Goal: Use online tool/utility: Utilize a website feature to perform a specific function

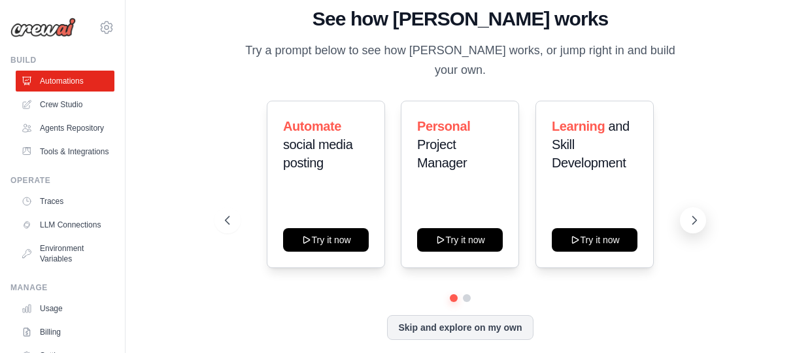
click at [692, 214] on icon at bounding box center [694, 220] width 13 height 13
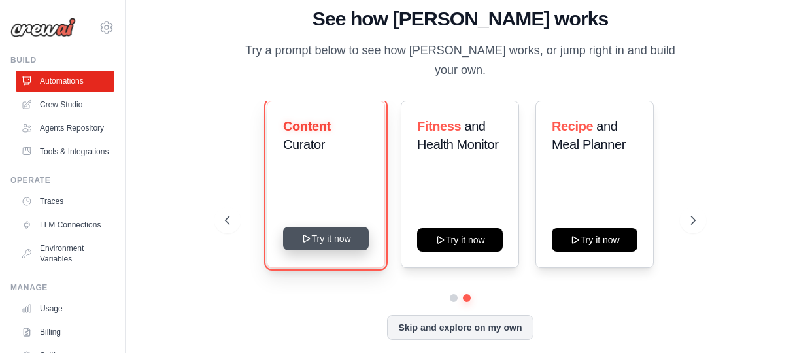
click at [328, 231] on button "Try it now" at bounding box center [326, 239] width 86 height 24
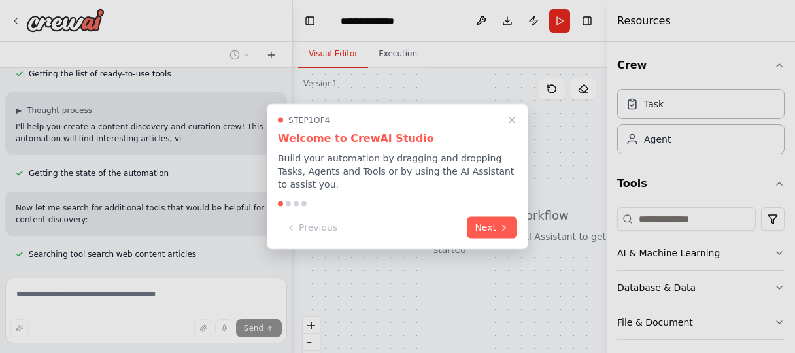
scroll to position [279, 0]
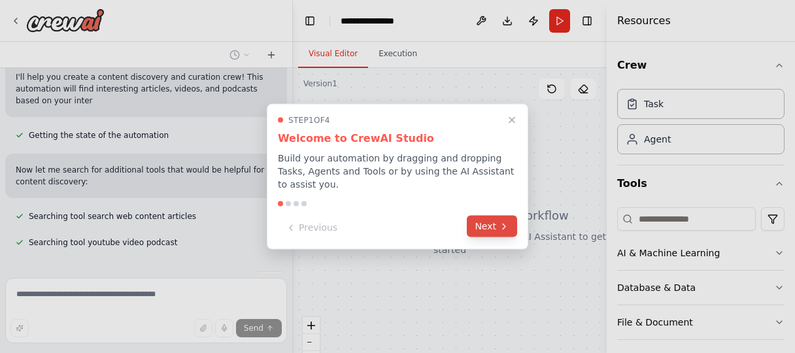
click at [488, 222] on button "Next" at bounding box center [492, 227] width 50 height 22
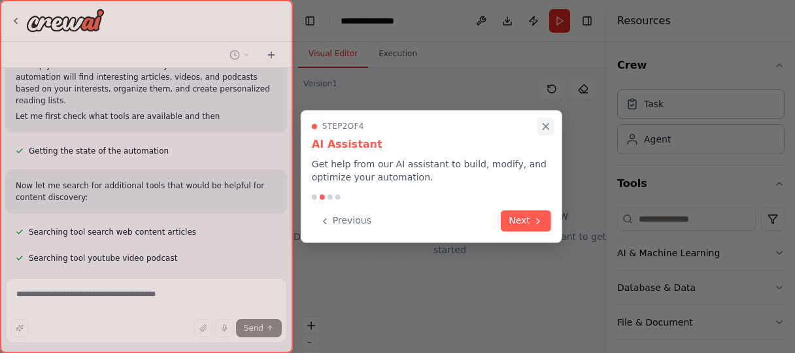
scroll to position [386, 0]
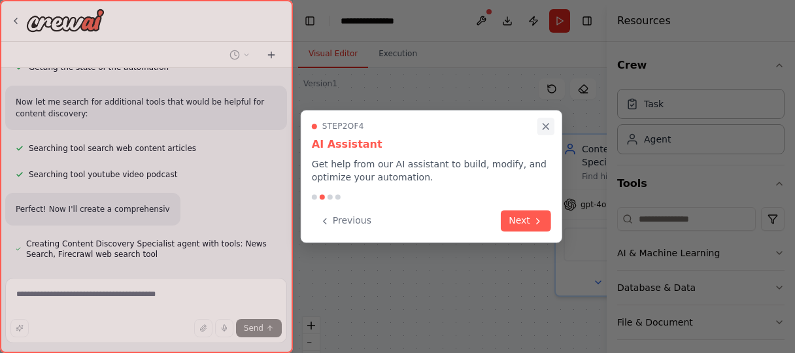
click at [545, 125] on icon "Close walkthrough" at bounding box center [546, 127] width 6 height 6
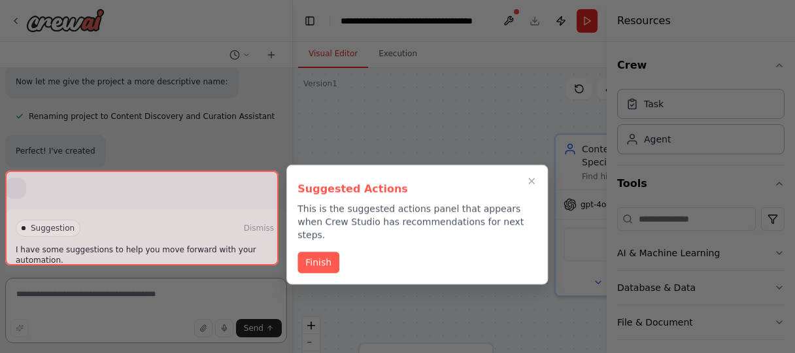
scroll to position [861, 0]
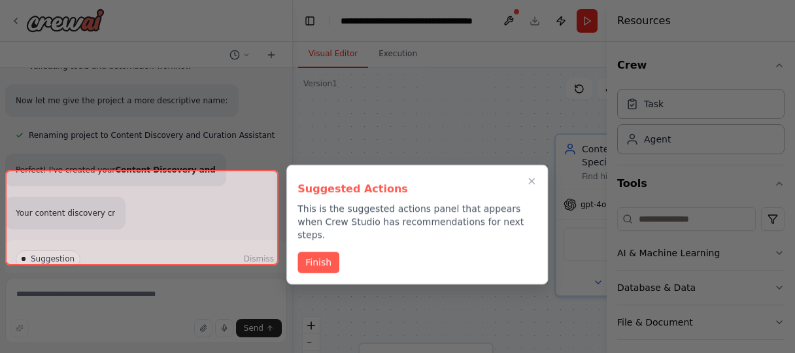
click at [317, 199] on div "Suggested Actions This is the suggested actions panel that appears when Crew St…" at bounding box center [417, 208] width 239 height 65
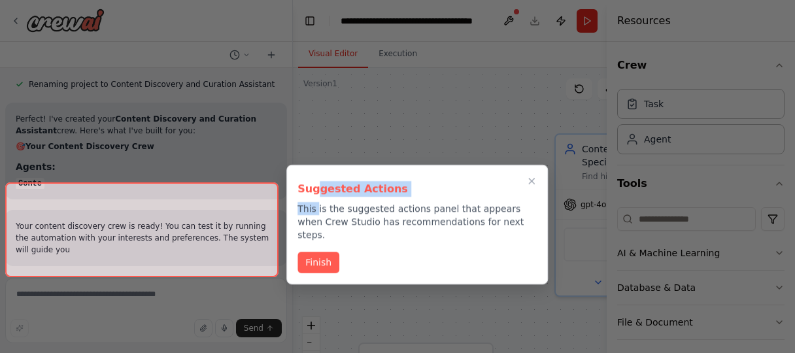
scroll to position [961, 0]
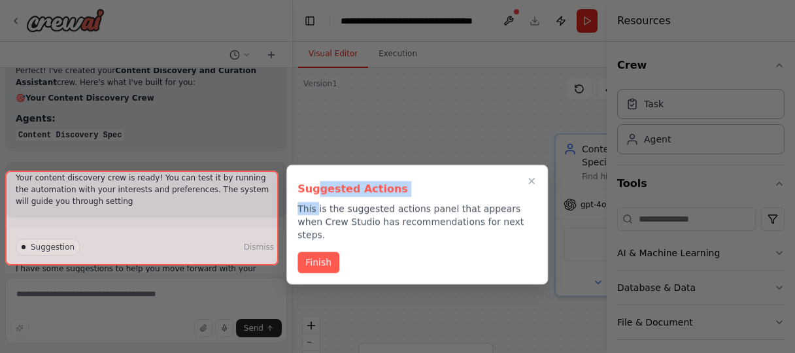
click at [420, 183] on h3 "Suggested Actions" at bounding box center [417, 189] width 239 height 16
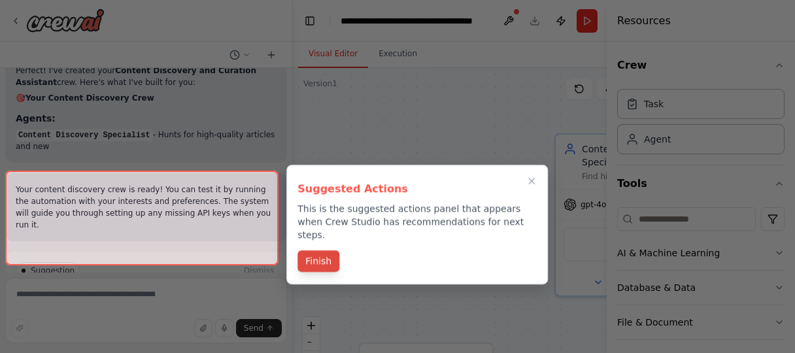
click at [320, 250] on button "Finish" at bounding box center [319, 261] width 42 height 22
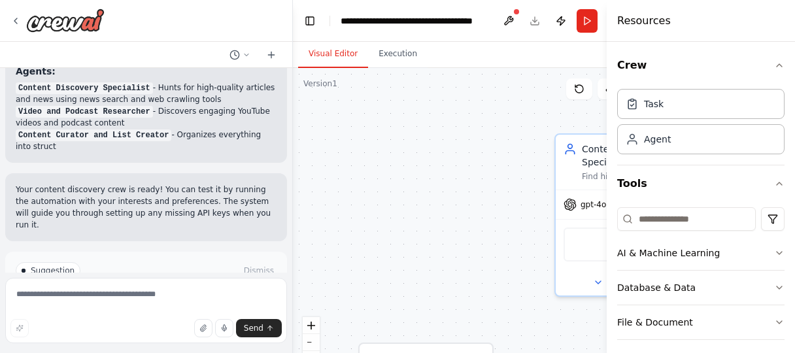
scroll to position [1019, 0]
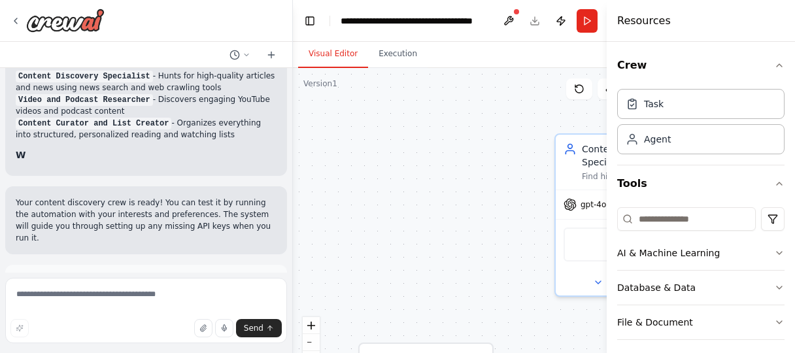
click at [126, 275] on div "Suggestion Dismiss I have some suggestions to help you move forward with your a…" at bounding box center [146, 312] width 261 height 75
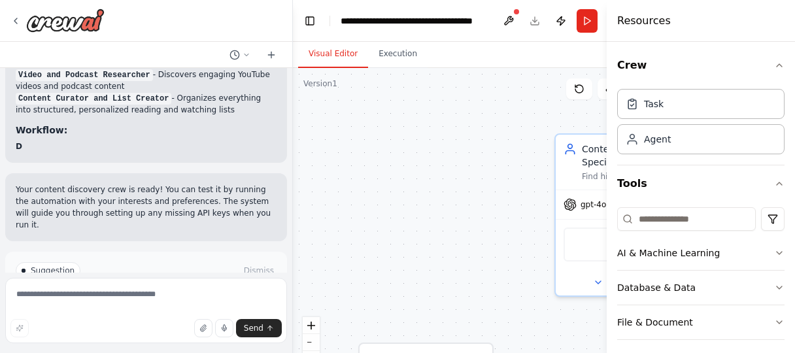
scroll to position [1056, 0]
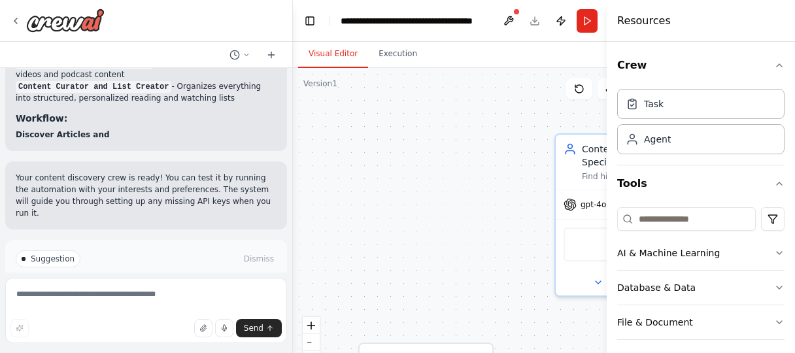
click at [126, 309] on span "Run Automation" at bounding box center [151, 314] width 63 height 10
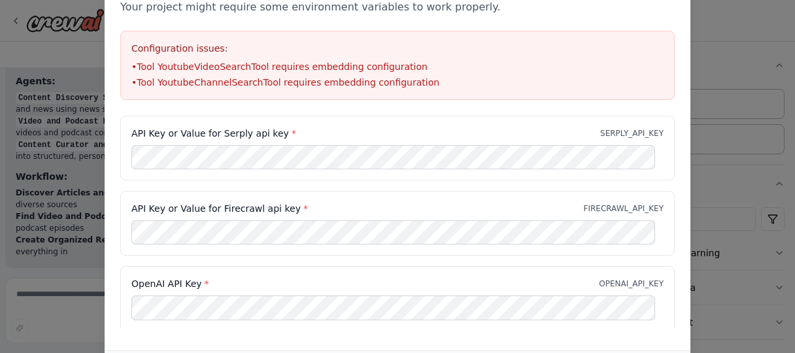
scroll to position [1010, 0]
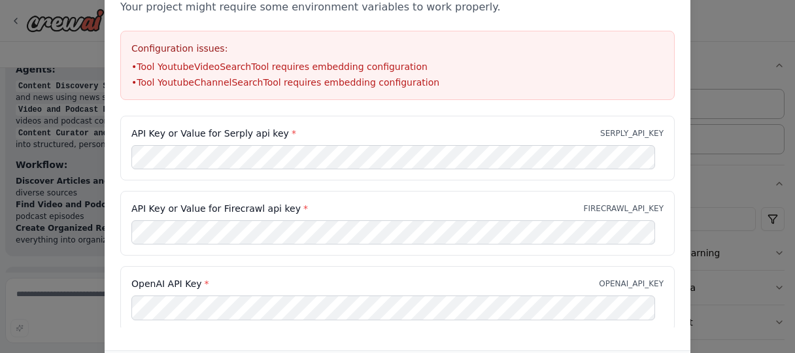
click at [732, 75] on div "Environment configuration Your project might require some environment variables…" at bounding box center [397, 176] width 795 height 353
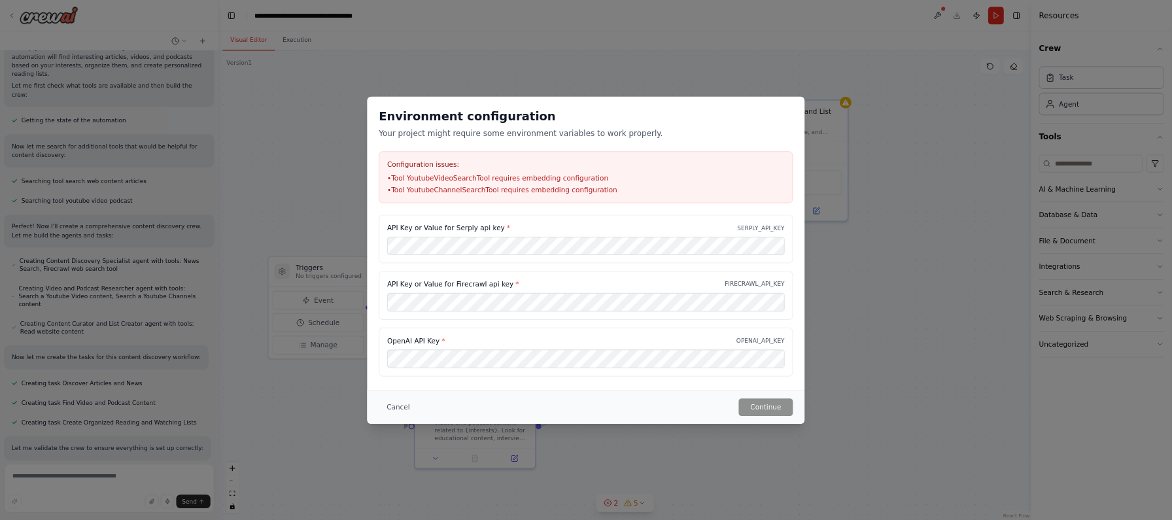
scroll to position [281, 0]
